Goal: Task Accomplishment & Management: Manage account settings

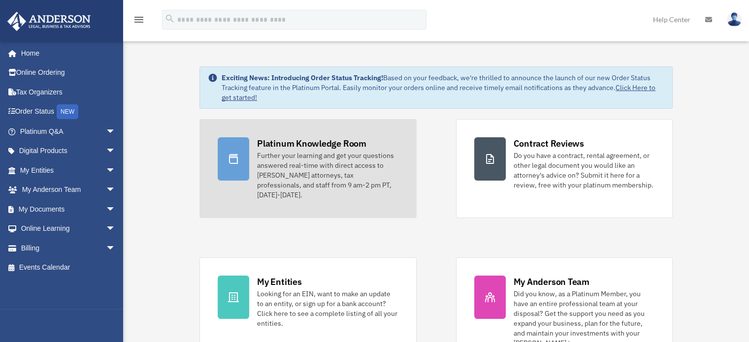
click at [311, 161] on div "Further your learning and get your questions answered real-time with direct acc…" at bounding box center [327, 175] width 141 height 49
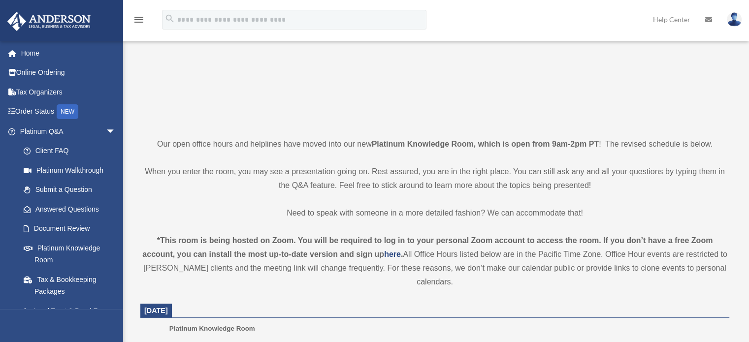
scroll to position [197, 0]
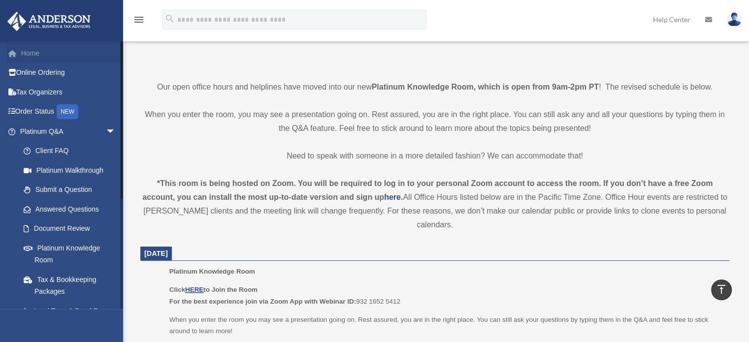
click at [39, 50] on link "Home" at bounding box center [69, 53] width 124 height 20
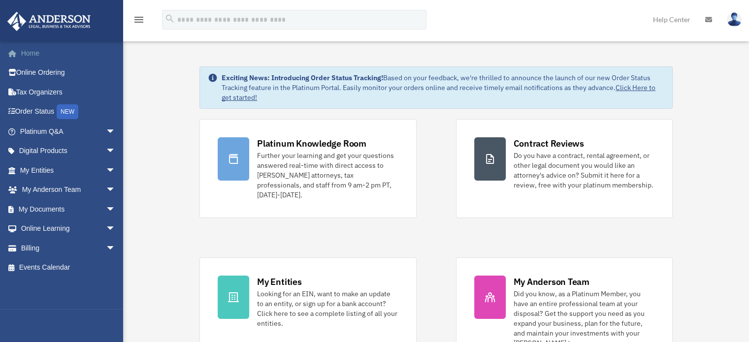
click at [31, 51] on link "Home" at bounding box center [69, 53] width 124 height 20
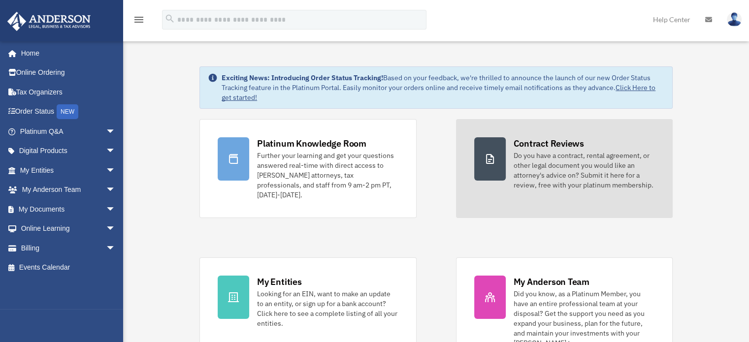
click at [552, 181] on div "Do you have a contract, rental agreement, or other legal document you would lik…" at bounding box center [583, 170] width 141 height 39
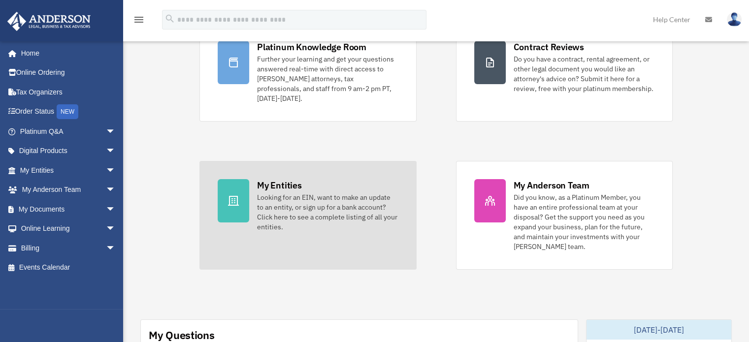
scroll to position [98, 0]
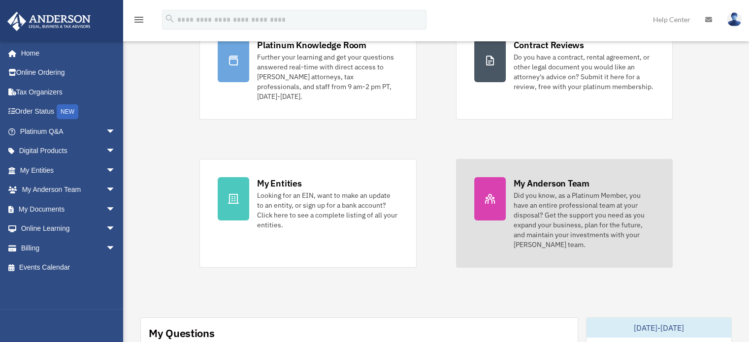
click at [522, 213] on div "Did you know, as a Platinum Member, you have an entire professional team at you…" at bounding box center [583, 219] width 141 height 59
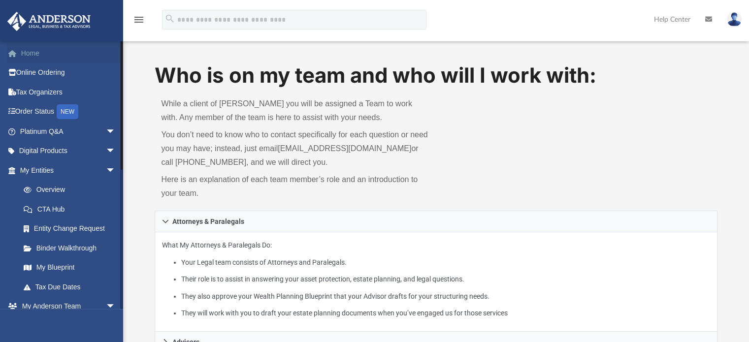
click at [41, 54] on link "Home" at bounding box center [69, 53] width 124 height 20
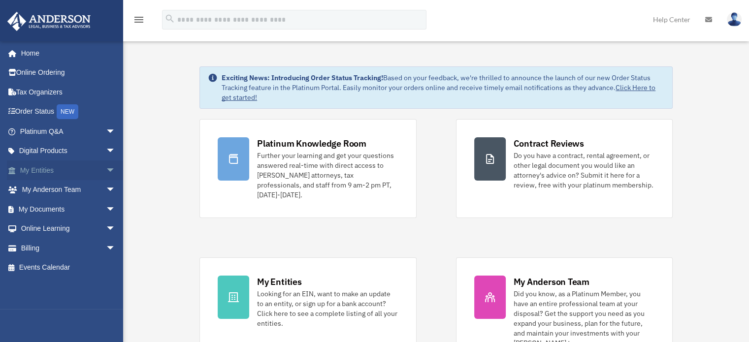
click at [107, 172] on span "arrow_drop_down" at bounding box center [116, 170] width 20 height 20
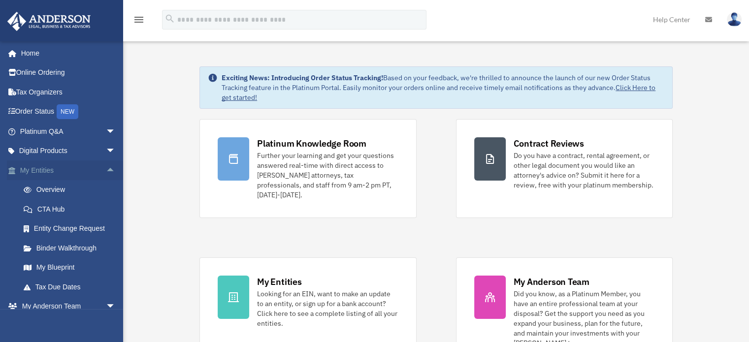
click at [106, 167] on span "arrow_drop_up" at bounding box center [116, 170] width 20 height 20
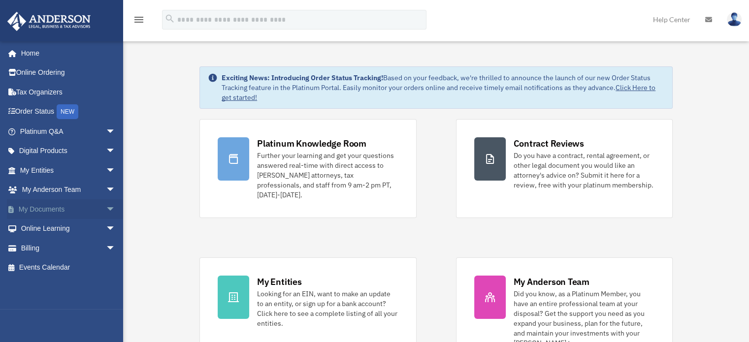
click at [106, 207] on span "arrow_drop_down" at bounding box center [116, 209] width 20 height 20
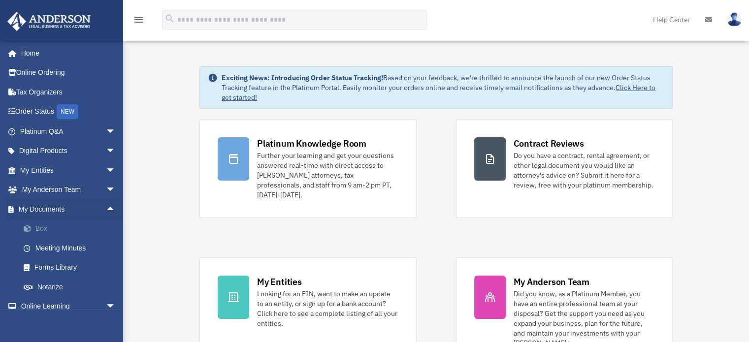
click at [40, 226] on link "Box" at bounding box center [72, 229] width 117 height 20
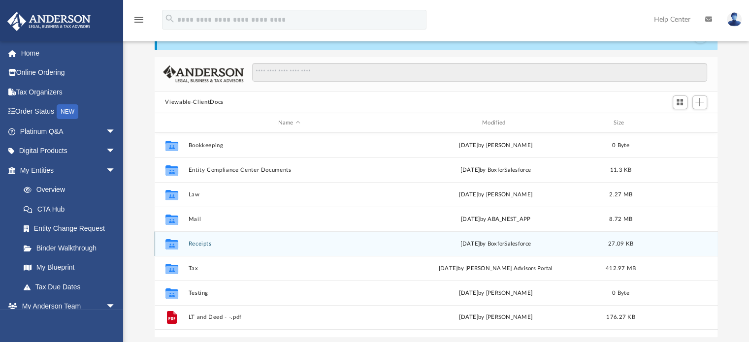
scroll to position [49, 0]
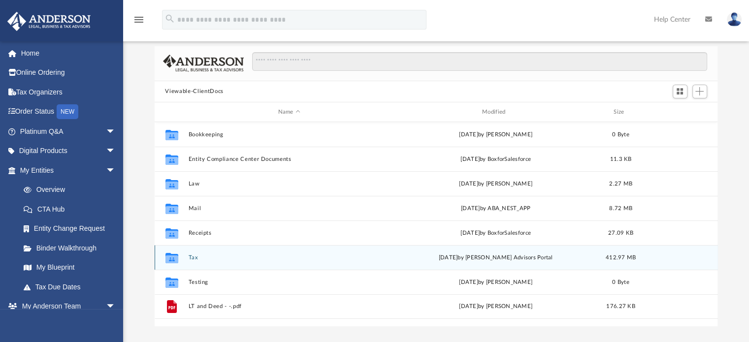
click at [188, 259] on div "Collaborated Folder Tax [DATE] by [PERSON_NAME] Advisors Portal 412.97 MB" at bounding box center [436, 257] width 563 height 25
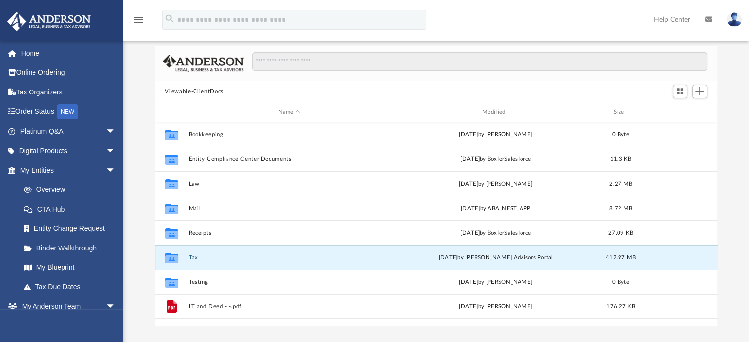
click at [186, 259] on div "Collaborated Folder Tax [DATE] by [PERSON_NAME] Advisors Portal 412.97 MB" at bounding box center [436, 257] width 563 height 25
click at [703, 93] on span "Add" at bounding box center [699, 91] width 8 height 8
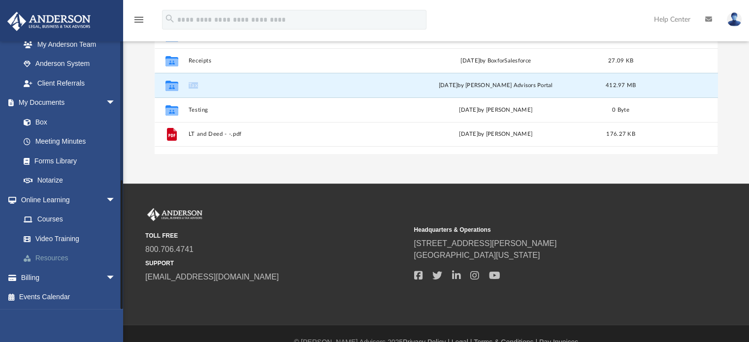
scroll to position [239, 0]
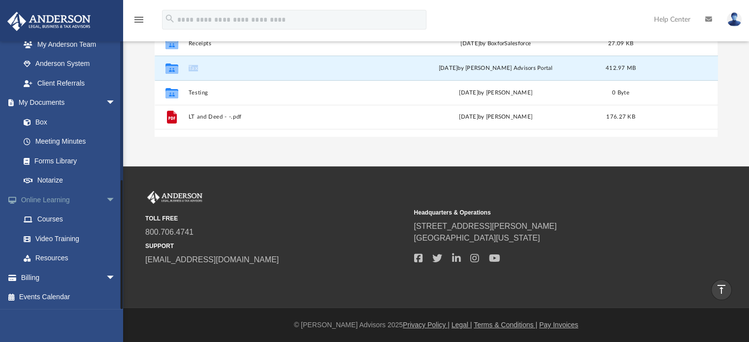
click at [106, 196] on span "arrow_drop_down" at bounding box center [116, 200] width 20 height 20
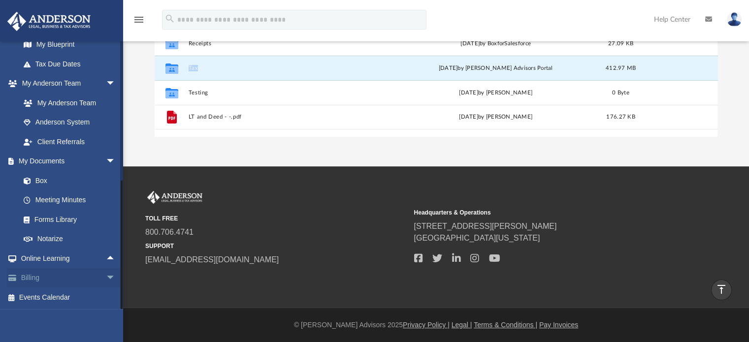
click at [30, 282] on link "Billing arrow_drop_down" at bounding box center [69, 278] width 124 height 20
click at [33, 279] on link "Billing arrow_drop_down" at bounding box center [69, 278] width 124 height 20
click at [106, 274] on span "arrow_drop_down" at bounding box center [116, 278] width 20 height 20
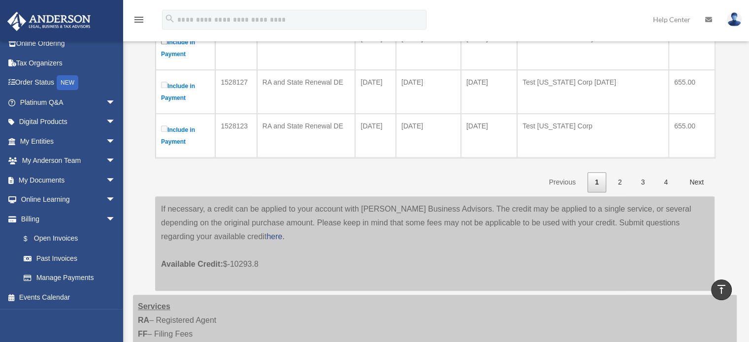
scroll to position [541, 0]
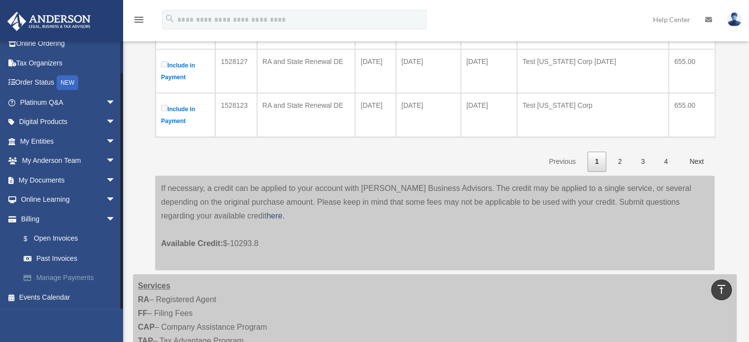
click at [51, 279] on link "Manage Payments" at bounding box center [72, 278] width 117 height 20
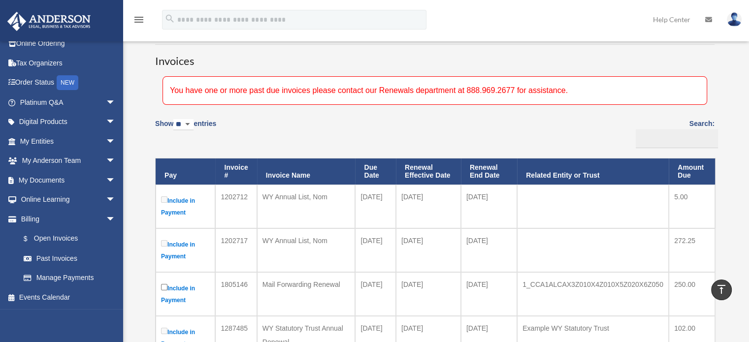
scroll to position [0, 0]
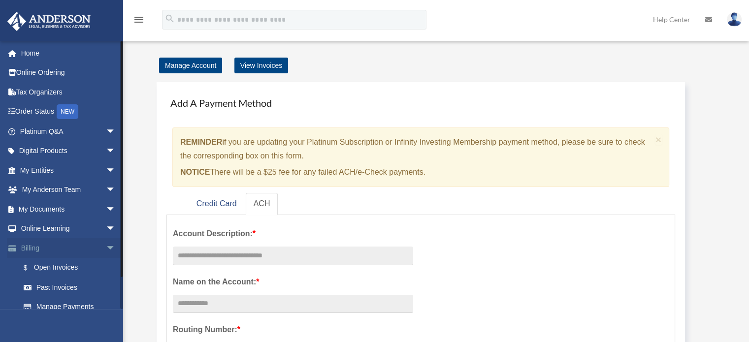
click at [106, 248] on span "arrow_drop_down" at bounding box center [116, 248] width 20 height 20
